Goal: Task Accomplishment & Management: Manage account settings

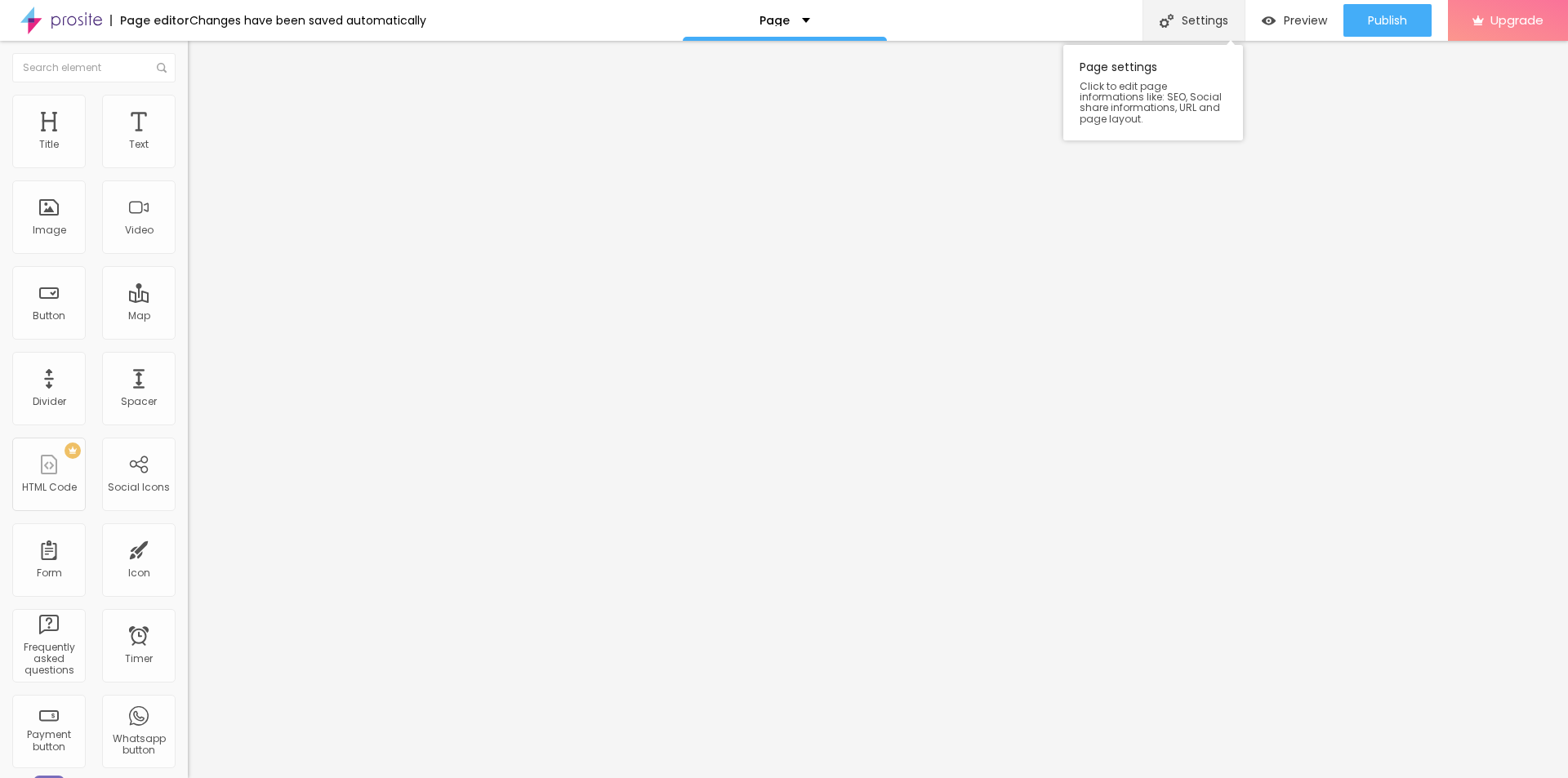
click at [1186, 23] on div "Settings" at bounding box center [1194, 20] width 103 height 41
paste input "FSX24 Plus Ingrediënten Een Diepgaande Analyse van de Verbeterde Formule"
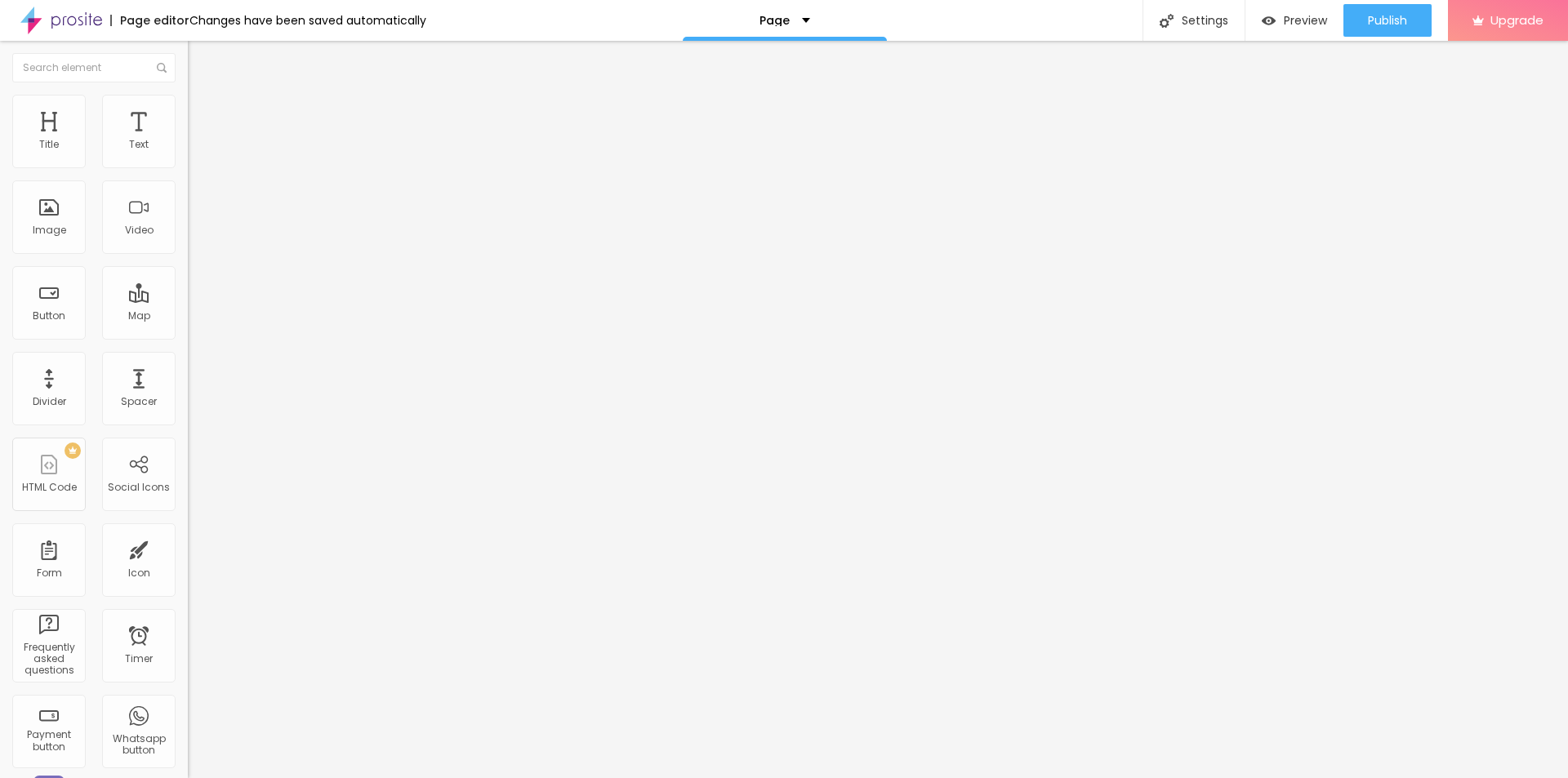
type input "FSX24 Plus Ingrediënten Een Diepgaande Analyse van de Verbeterde Formule"
click at [188, 141] on span "Change image" at bounding box center [231, 134] width 88 height 14
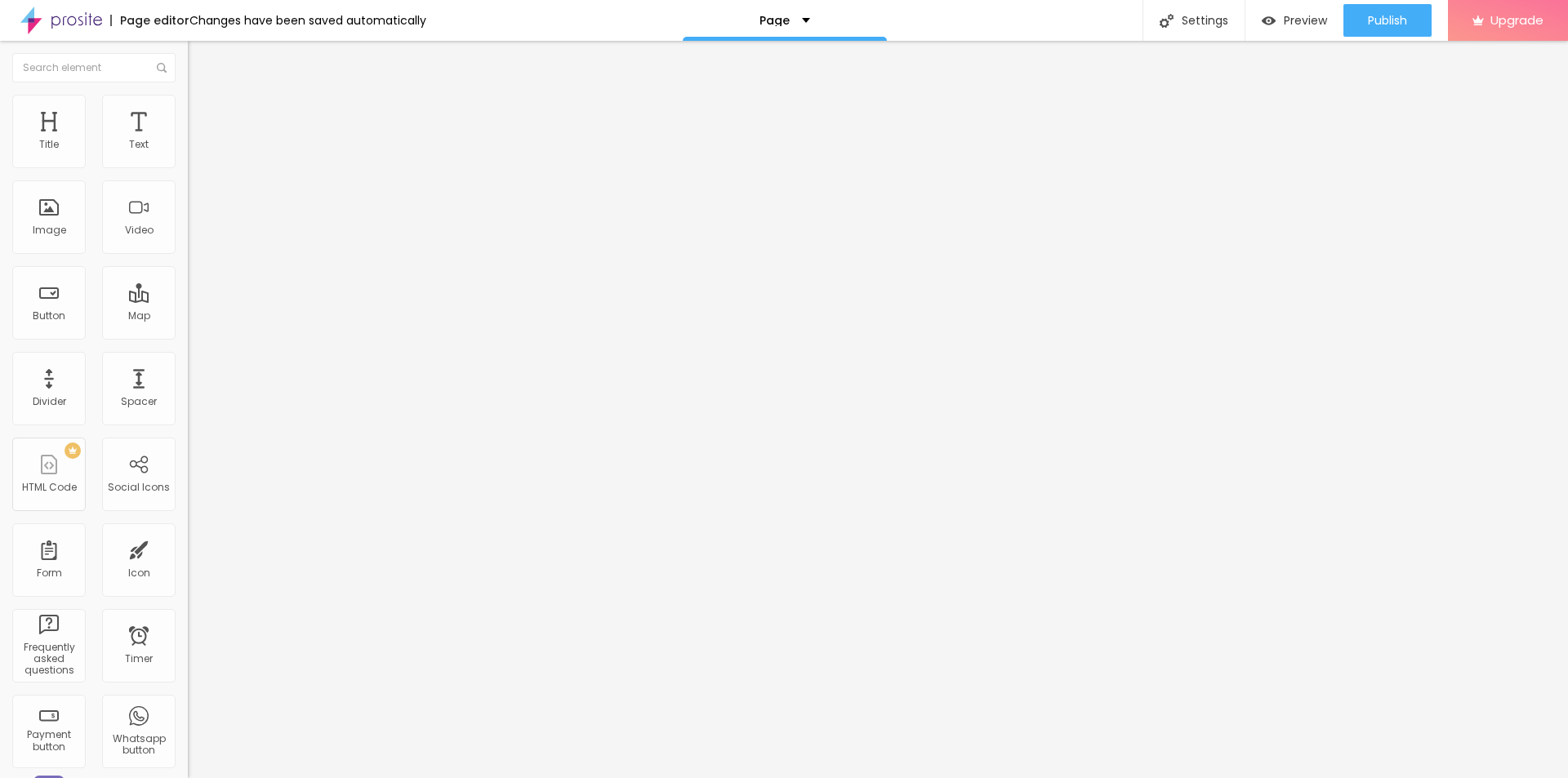
click at [1207, 20] on div "Settings" at bounding box center [1194, 20] width 103 height 41
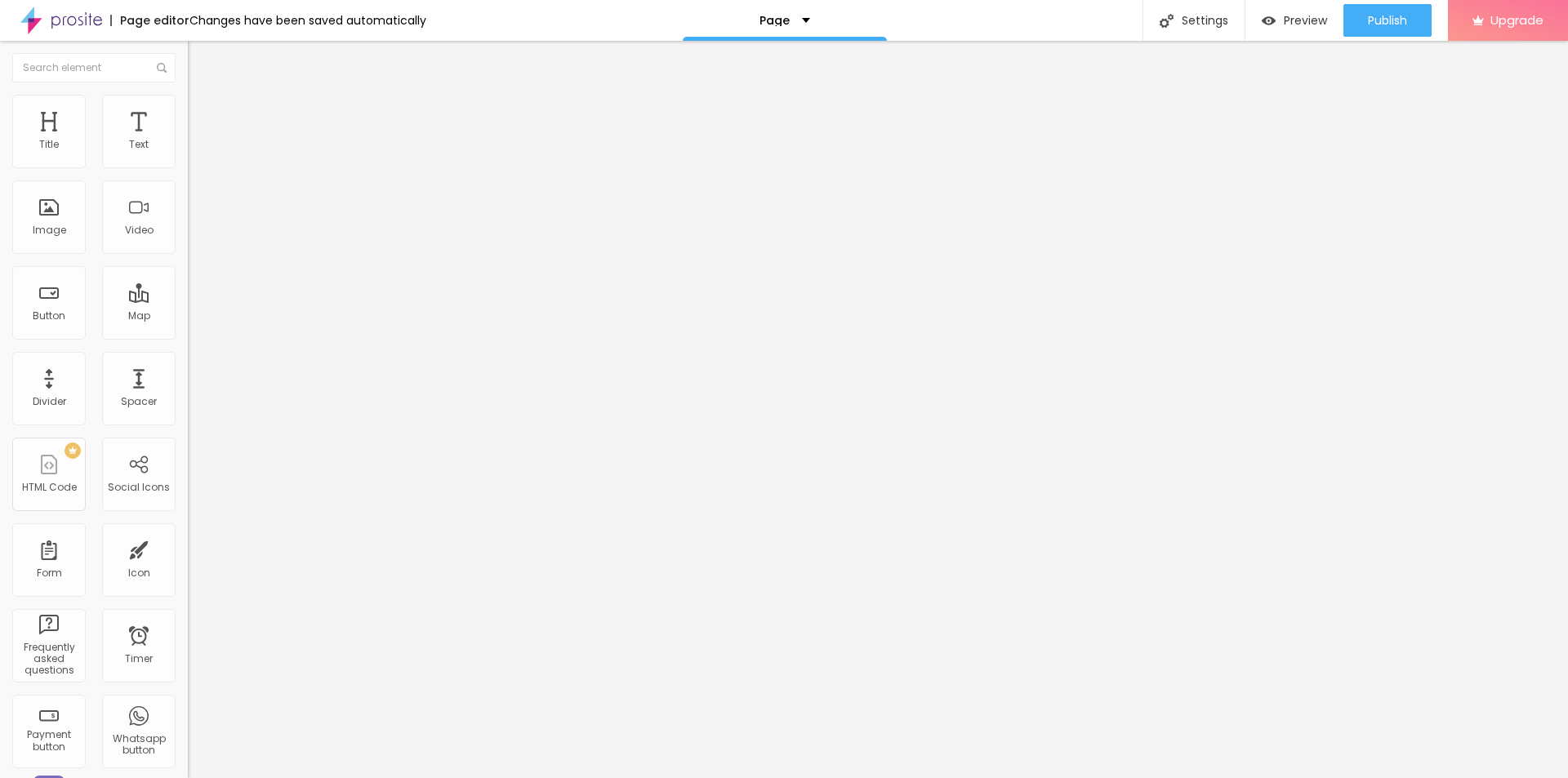
click at [1374, 17] on span "Publish" at bounding box center [1387, 20] width 39 height 13
